Goal: Information Seeking & Learning: Check status

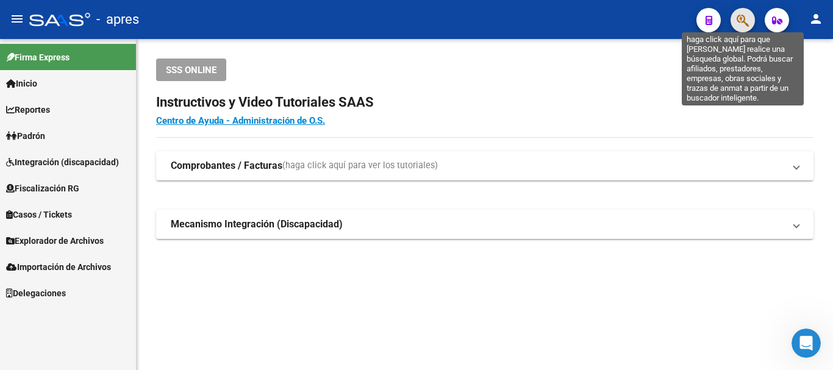
click at [746, 26] on icon "button" at bounding box center [742, 20] width 12 height 14
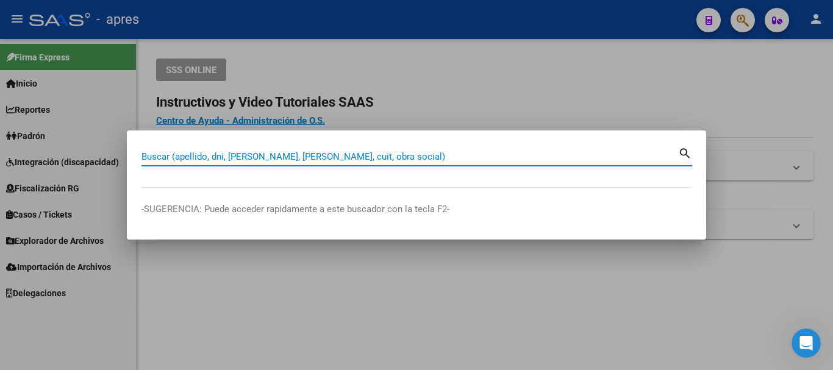
paste input "20394274691"
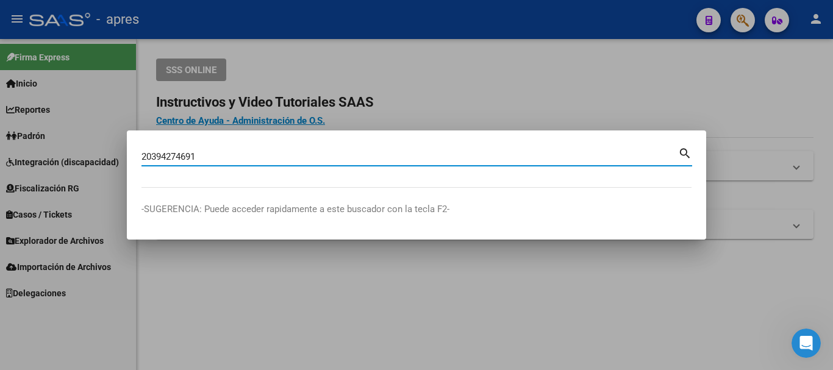
type input "20394274691"
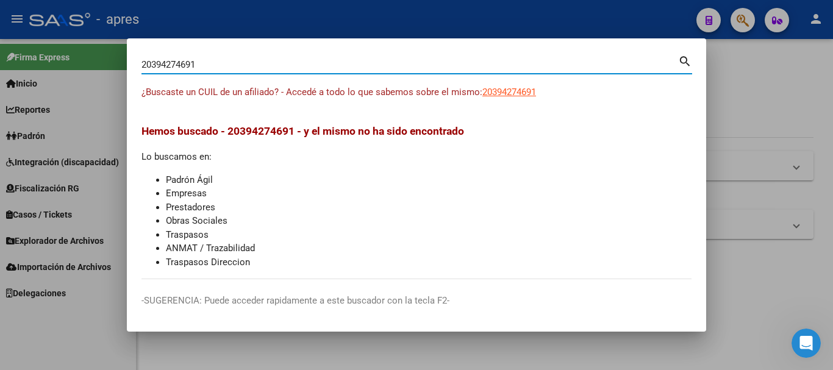
drag, startPoint x: 480, startPoint y: 95, endPoint x: 486, endPoint y: 94, distance: 6.1
click at [481, 95] on span "¿Buscaste un CUIL de un afiliado? - Accedé a todo lo que sabemos sobre el mismo:" at bounding box center [311, 92] width 341 height 11
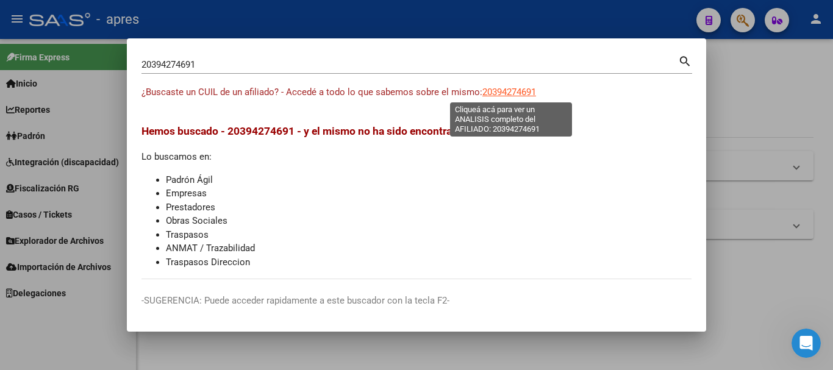
click at [486, 94] on span "20394274691" at bounding box center [509, 92] width 54 height 11
type textarea "20394274691"
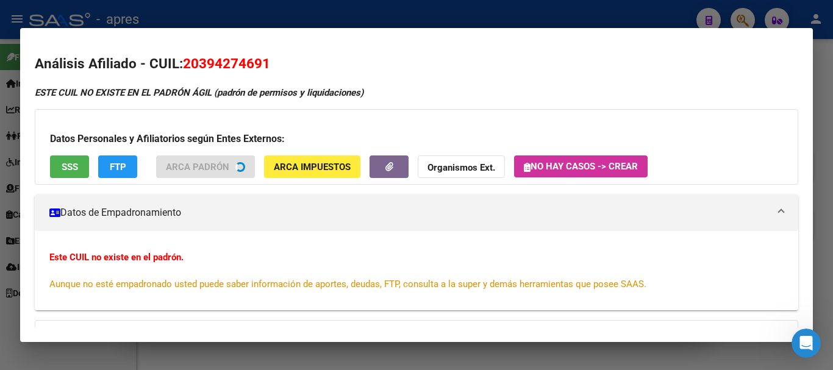
click at [68, 169] on span "SSS" at bounding box center [70, 167] width 16 height 11
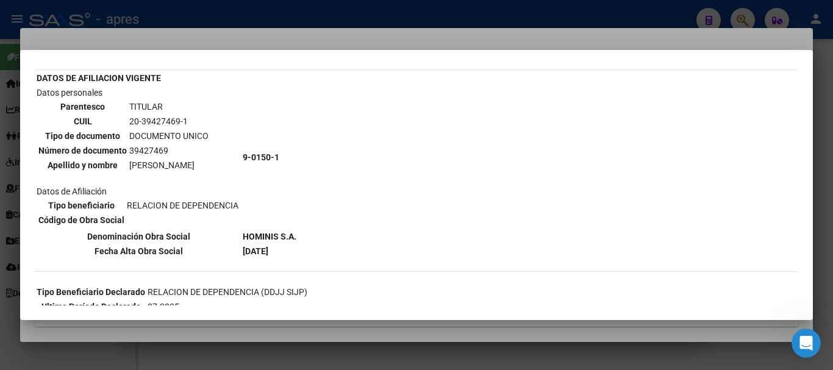
scroll to position [61, 0]
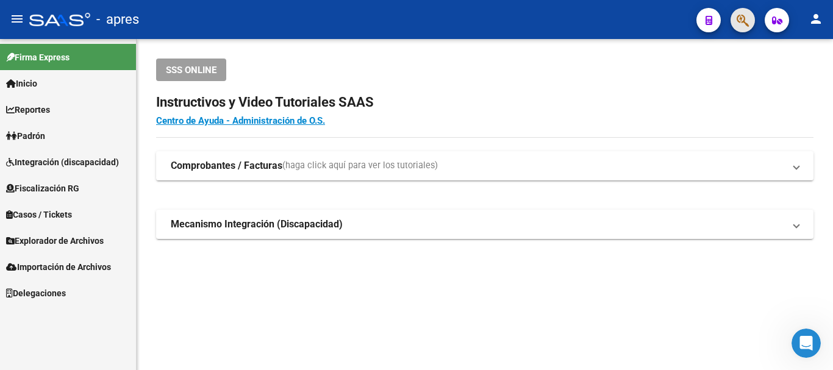
click at [735, 22] on button "button" at bounding box center [742, 20] width 24 height 24
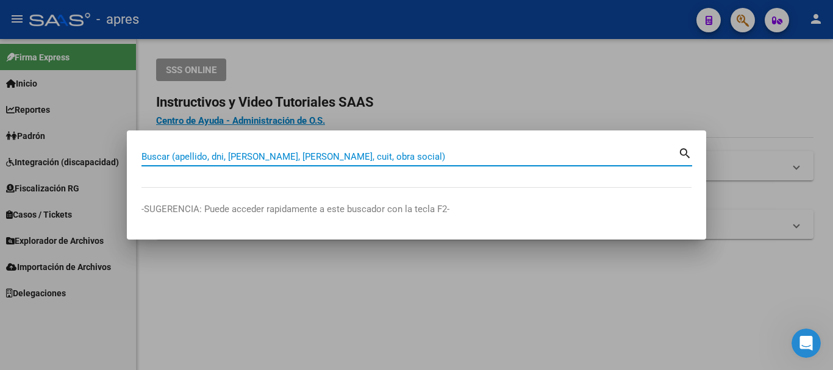
paste input "27265745682"
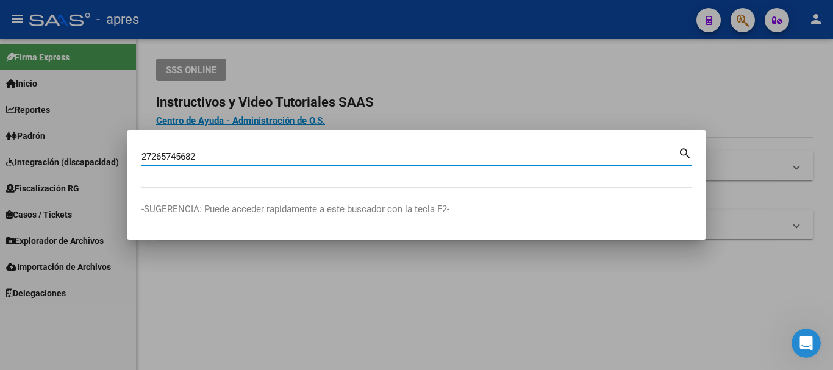
type input "27265745682"
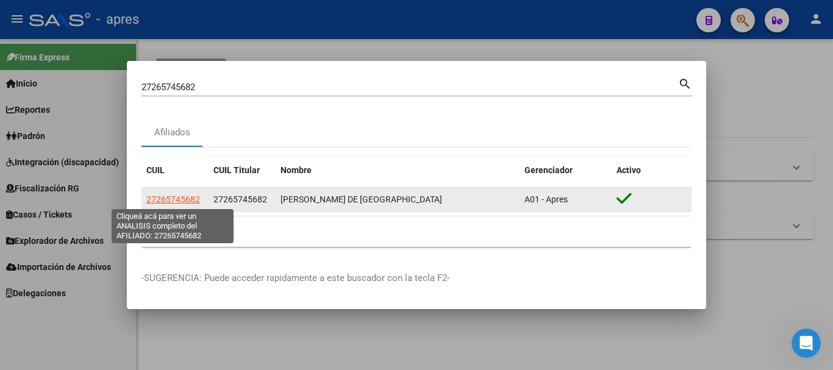
click at [179, 200] on span "27265745682" at bounding box center [173, 199] width 54 height 10
type textarea "27265745682"
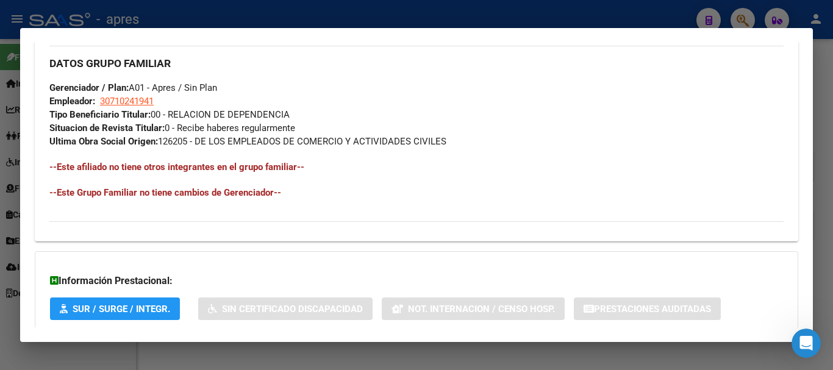
scroll to position [654, 0]
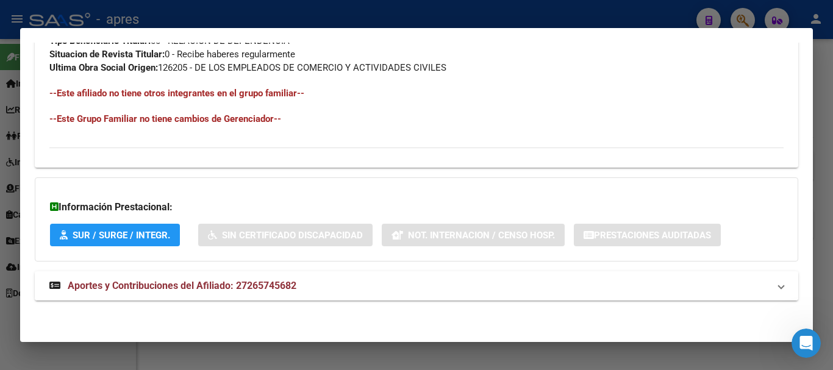
click at [385, 273] on mat-expansion-panel-header "Aportes y Contribuciones del Afiliado: 27265745682" at bounding box center [416, 285] width 763 height 29
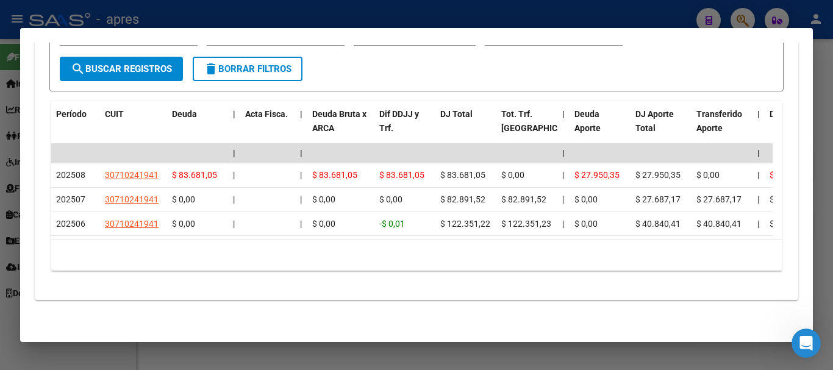
scroll to position [1083, 0]
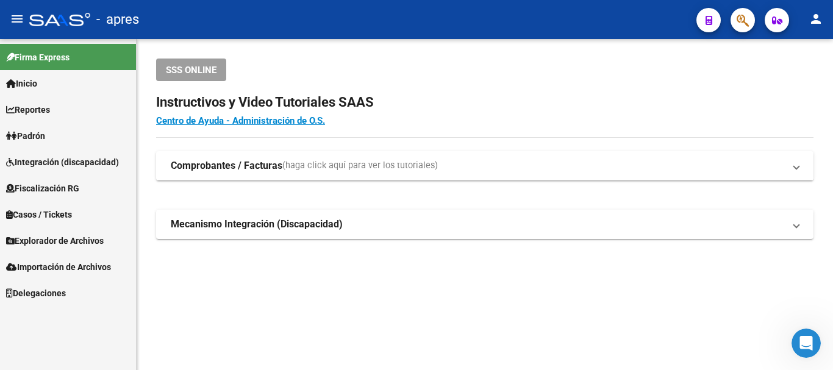
click at [747, 10] on span "button" at bounding box center [742, 20] width 12 height 25
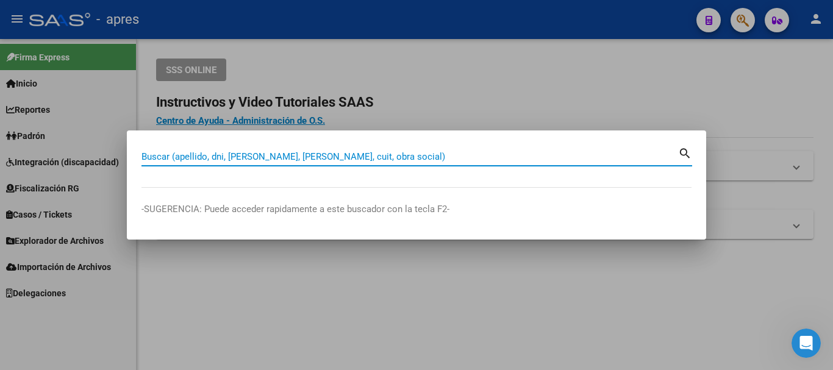
paste input "27265745682"
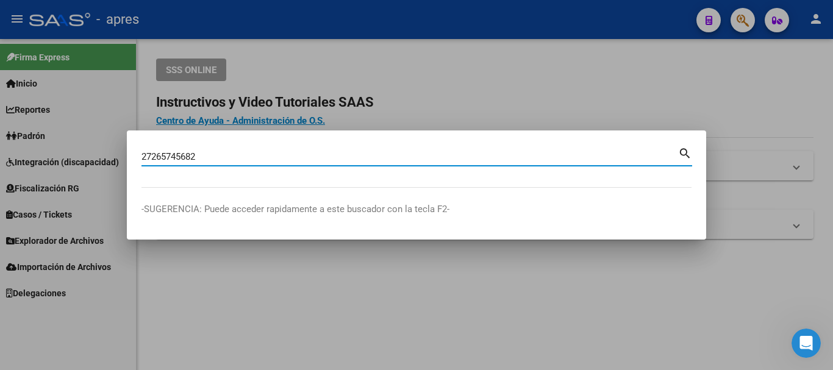
paste input "27265745682"
type input "2"
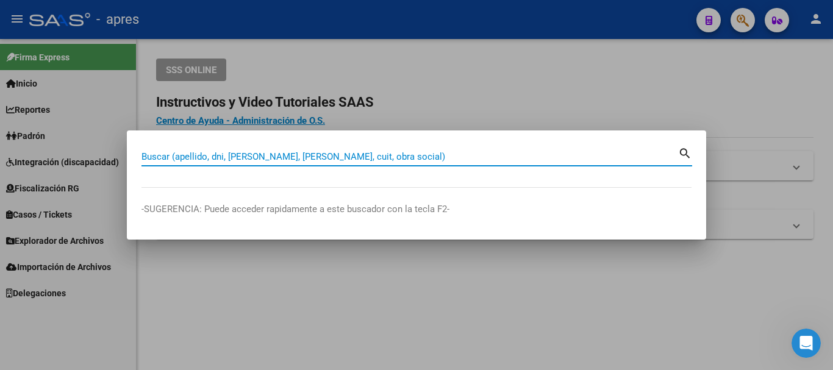
paste input "27265745682"
type input "27265745682"
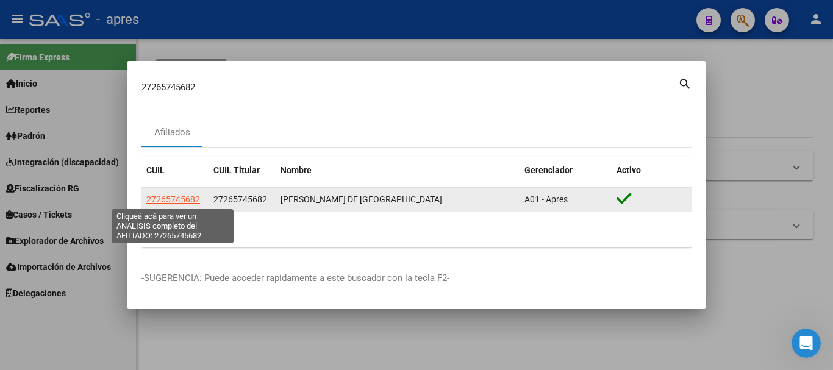
click at [187, 199] on span "27265745682" at bounding box center [173, 199] width 54 height 10
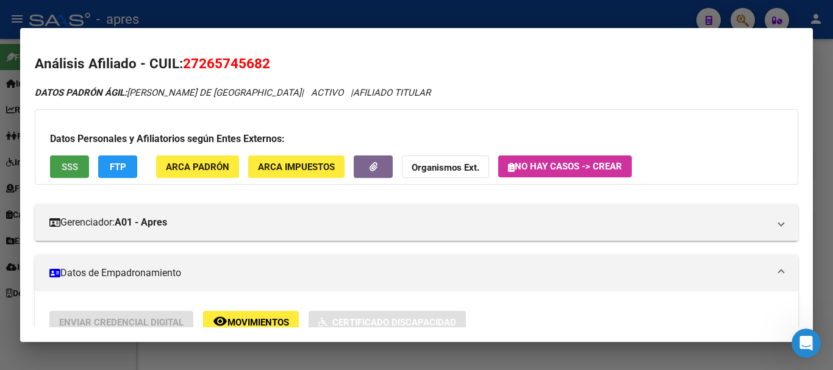
click at [73, 163] on span "SSS" at bounding box center [70, 167] width 16 height 11
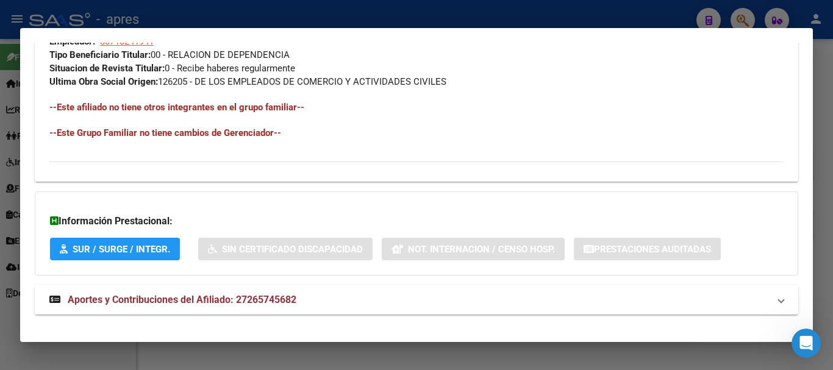
scroll to position [654, 0]
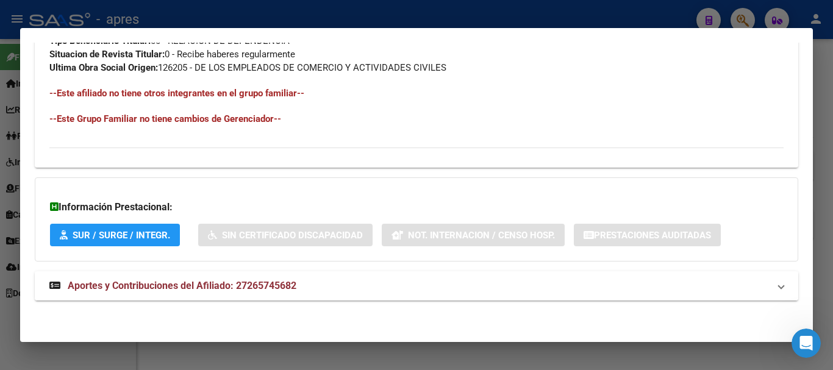
click at [310, 289] on mat-panel-title "Aportes y Contribuciones del Afiliado: 27265745682" at bounding box center [408, 286] width 719 height 15
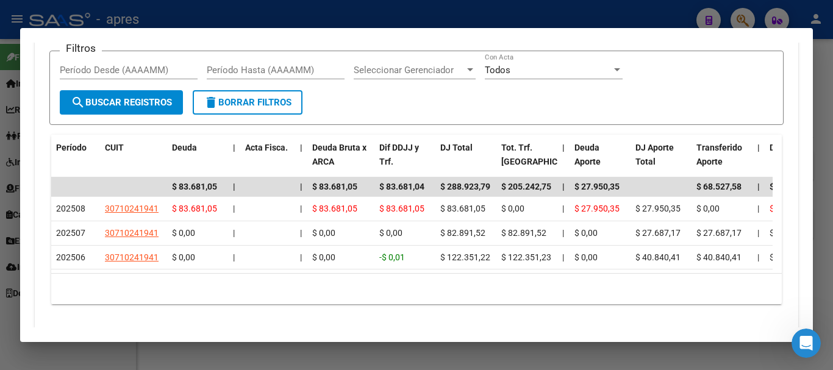
scroll to position [1041, 0]
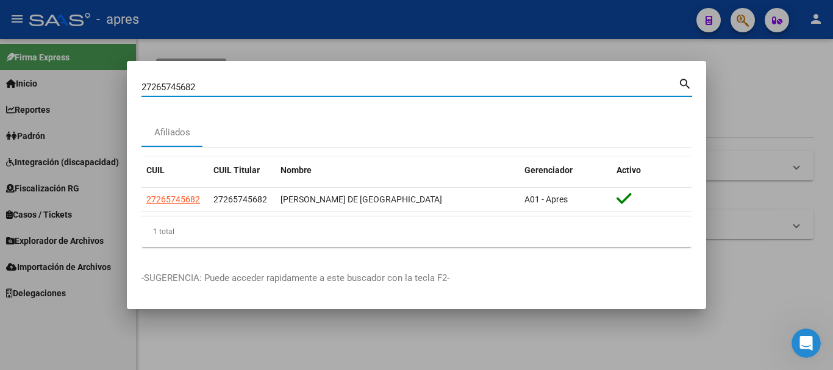
drag, startPoint x: 294, startPoint y: 89, endPoint x: 0, endPoint y: 82, distance: 293.9
click at [0, 82] on div "27265745682 Buscar (apellido, dni, cuil, nro traspaso, cuit, obra social) searc…" at bounding box center [416, 185] width 833 height 370
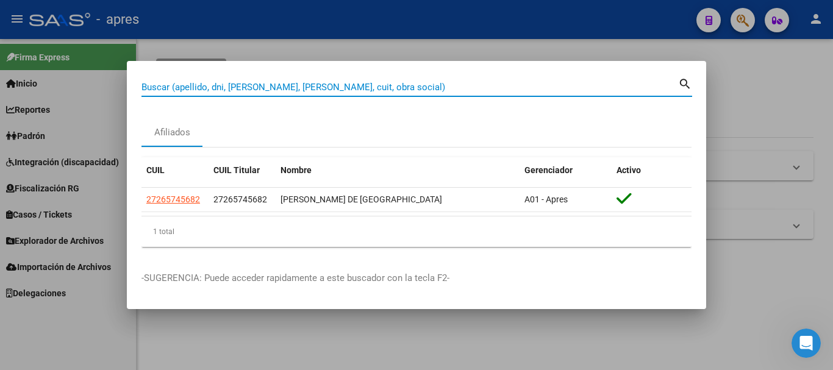
paste input "23367493194"
type input "23367493194"
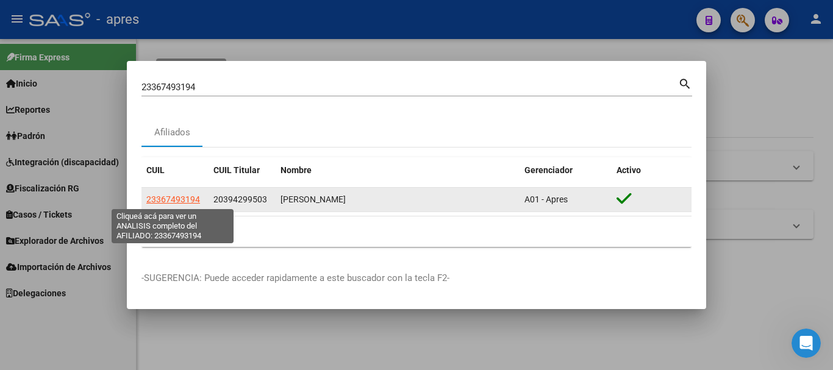
click at [183, 196] on span "23367493194" at bounding box center [173, 199] width 54 height 10
type textarea "23367493194"
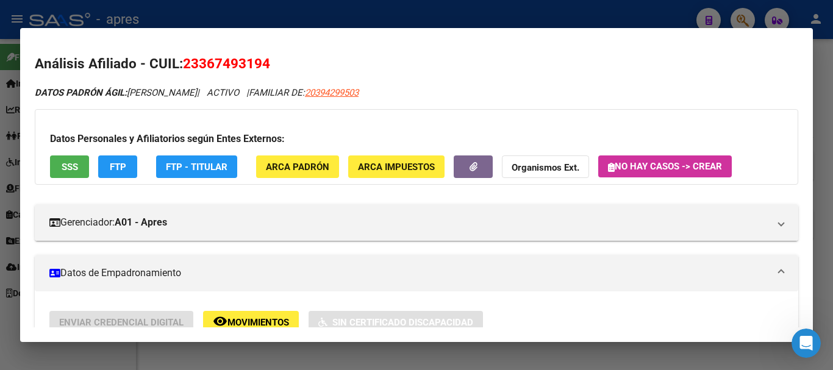
click at [71, 166] on span "SSS" at bounding box center [70, 167] width 16 height 11
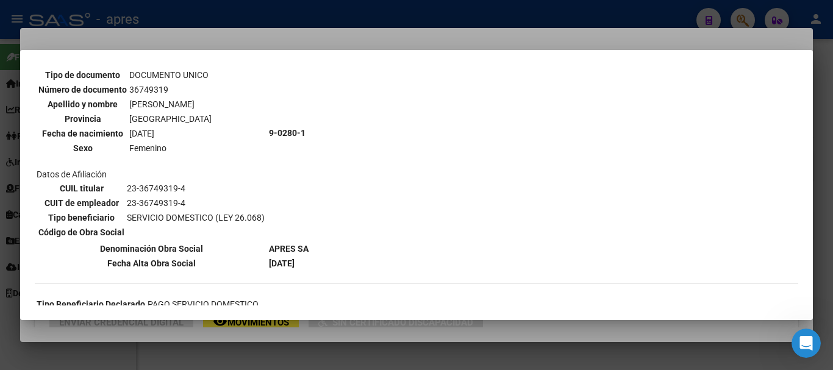
scroll to position [122, 0]
